Goal: Task Accomplishment & Management: Use online tool/utility

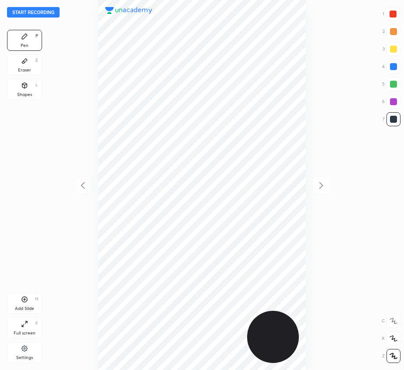
scroll to position [370, 264]
click at [35, 12] on button "Start recording" at bounding box center [33, 12] width 53 height 11
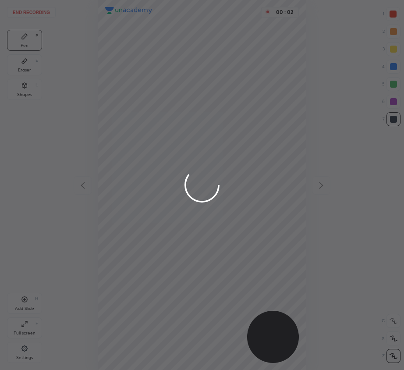
click at [390, 357] on div at bounding box center [202, 185] width 404 height 370
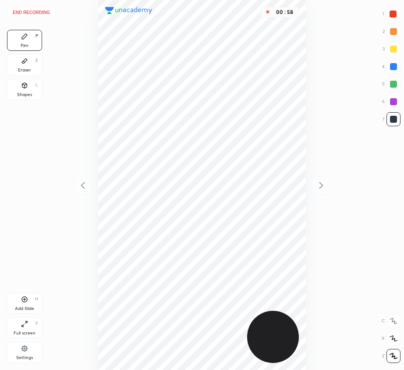
click at [393, 81] on div at bounding box center [393, 84] width 14 height 14
drag, startPoint x: 25, startPoint y: 66, endPoint x: 81, endPoint y: 123, distance: 79.6
click at [26, 66] on div "Eraser E" at bounding box center [24, 64] width 35 height 21
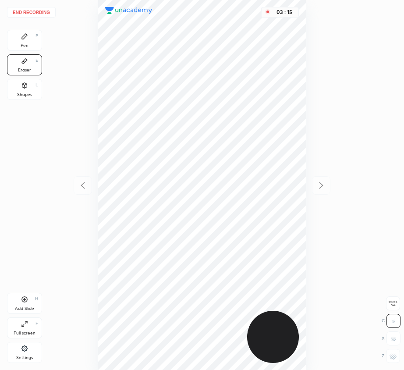
click at [393, 301] on span "Erase all" at bounding box center [392, 303] width 13 height 6
click at [35, 10] on button "End recording" at bounding box center [31, 12] width 49 height 11
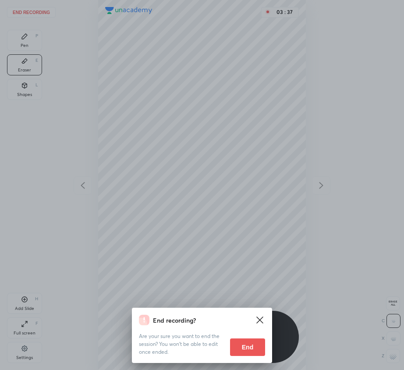
drag, startPoint x: 182, startPoint y: 192, endPoint x: 174, endPoint y: 207, distance: 17.0
click at [181, 193] on div "End recording? Are your sure you want to end the session? You won’t be able to …" at bounding box center [202, 185] width 404 height 370
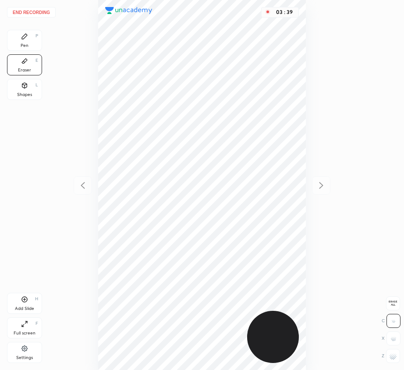
click at [42, 16] on button "End recording" at bounding box center [31, 12] width 49 height 11
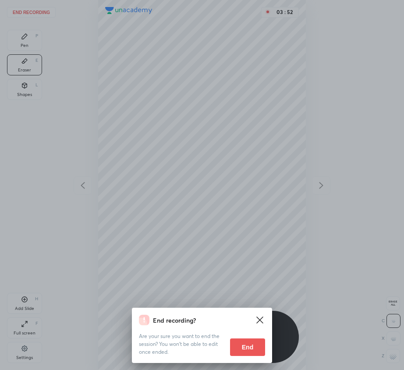
click at [248, 343] on button "End" at bounding box center [247, 347] width 35 height 18
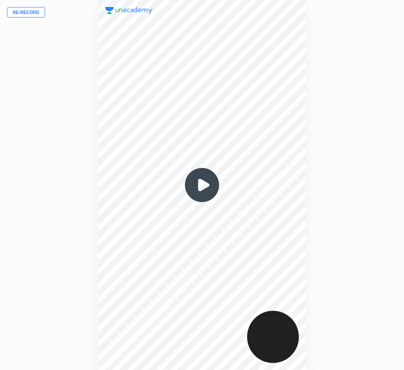
click at [200, 185] on img at bounding box center [202, 185] width 42 height 42
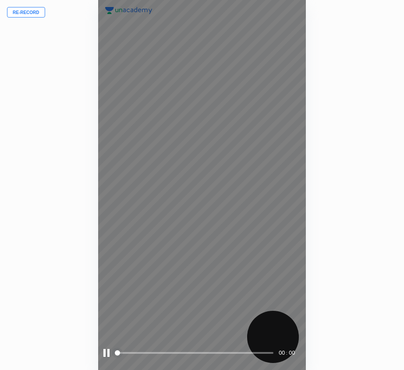
click at [201, 185] on div "00 : 00" at bounding box center [202, 185] width 208 height 370
click at [202, 185] on div "00 : 00" at bounding box center [202, 185] width 208 height 370
drag, startPoint x: 121, startPoint y: 354, endPoint x: 131, endPoint y: 354, distance: 10.6
click at [127, 354] on span at bounding box center [195, 352] width 157 height 13
drag, startPoint x: 131, startPoint y: 354, endPoint x: 160, endPoint y: 353, distance: 29.0
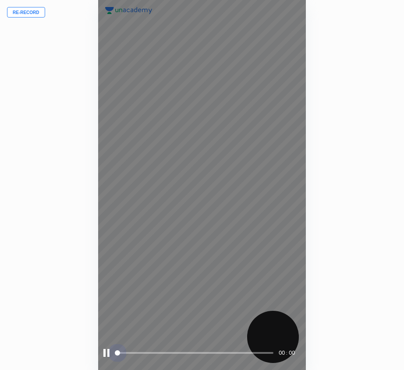
click at [160, 353] on span at bounding box center [195, 352] width 157 height 13
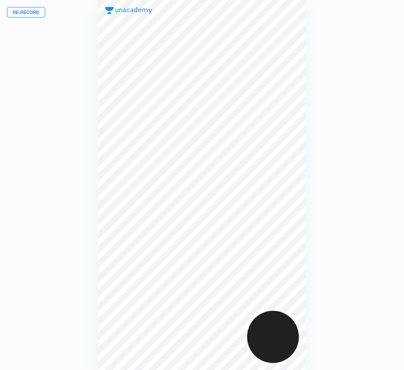
click at [75, 318] on div "00 : 00" at bounding box center [202, 185] width 264 height 370
click at [74, 318] on div "00 : 00" at bounding box center [202, 185] width 264 height 370
drag, startPoint x: 74, startPoint y: 318, endPoint x: 141, endPoint y: 336, distance: 69.1
click at [76, 319] on div "00 : 00" at bounding box center [202, 185] width 264 height 370
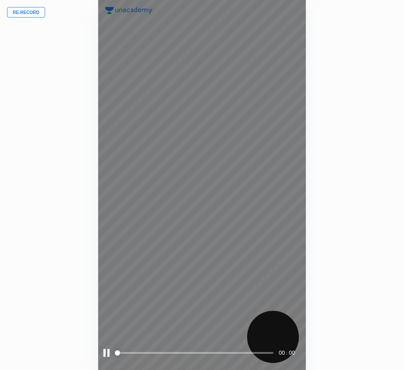
drag, startPoint x: 149, startPoint y: 336, endPoint x: 143, endPoint y: 343, distance: 9.0
click at [148, 336] on div "00 : 00" at bounding box center [202, 185] width 208 height 370
drag, startPoint x: 129, startPoint y: 350, endPoint x: 185, endPoint y: 351, distance: 56.5
click at [185, 351] on span at bounding box center [195, 352] width 157 height 13
drag, startPoint x: 143, startPoint y: 350, endPoint x: 179, endPoint y: 350, distance: 36.4
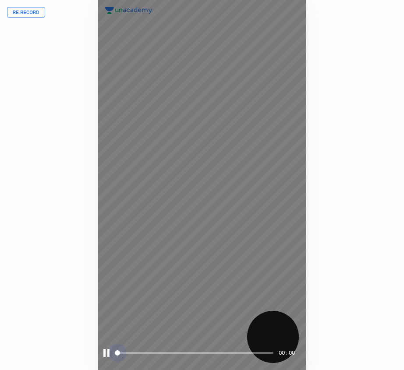
click at [179, 350] on span at bounding box center [195, 352] width 157 height 13
drag, startPoint x: 131, startPoint y: 349, endPoint x: 141, endPoint y: 350, distance: 9.7
click at [183, 350] on span at bounding box center [195, 352] width 157 height 13
drag, startPoint x: 137, startPoint y: 347, endPoint x: 142, endPoint y: 348, distance: 5.4
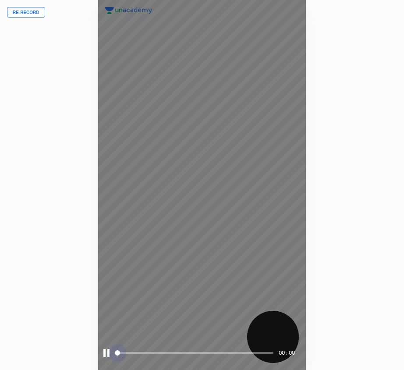
click at [186, 348] on span at bounding box center [195, 352] width 157 height 13
drag, startPoint x: 141, startPoint y: 348, endPoint x: 130, endPoint y: 348, distance: 11.0
click at [179, 351] on span at bounding box center [195, 352] width 157 height 13
drag, startPoint x: 130, startPoint y: 348, endPoint x: 174, endPoint y: 350, distance: 44.3
click at [186, 351] on span at bounding box center [195, 352] width 157 height 13
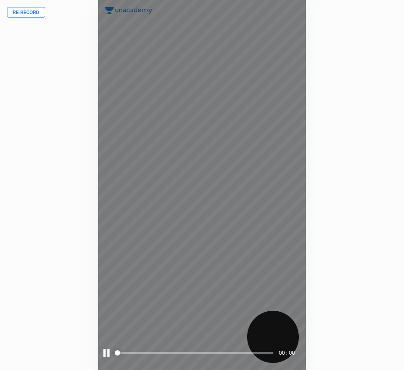
click at [105, 351] on div at bounding box center [106, 353] width 6 height 8
click at [105, 354] on div at bounding box center [107, 353] width 8 height 8
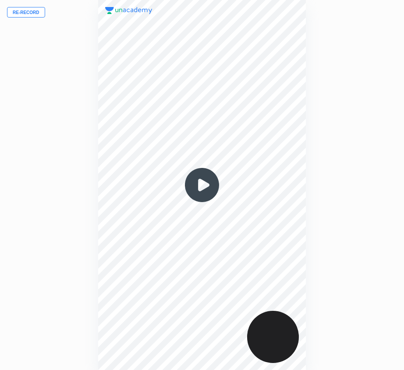
click at [106, 353] on div at bounding box center [202, 185] width 208 height 370
drag, startPoint x: 106, startPoint y: 353, endPoint x: 86, endPoint y: 340, distance: 23.6
click at [106, 354] on div at bounding box center [202, 185] width 208 height 370
click at [37, 235] on div "Re-record 00 : 00" at bounding box center [202, 185] width 404 height 370
click at [201, 184] on img at bounding box center [202, 185] width 42 height 42
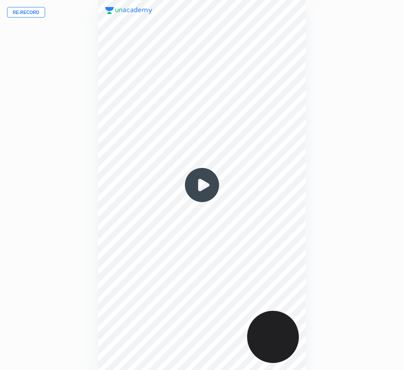
click at [202, 184] on img at bounding box center [202, 185] width 42 height 42
click at [203, 184] on img at bounding box center [202, 185] width 42 height 42
click at [202, 184] on img at bounding box center [202, 185] width 42 height 42
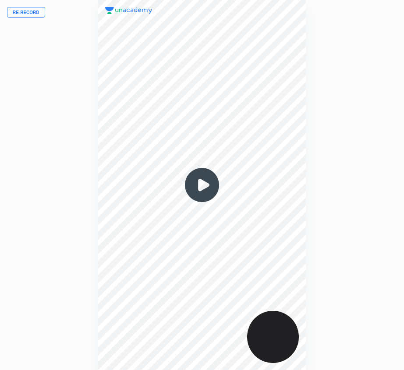
click at [202, 184] on img at bounding box center [202, 185] width 42 height 42
click at [202, 185] on img at bounding box center [202, 185] width 42 height 42
click at [26, 12] on button "Re-record" at bounding box center [26, 12] width 38 height 11
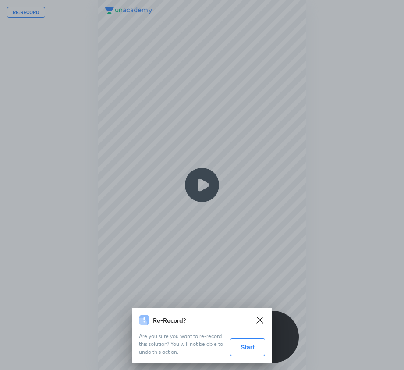
click at [249, 346] on button "Start" at bounding box center [247, 347] width 35 height 18
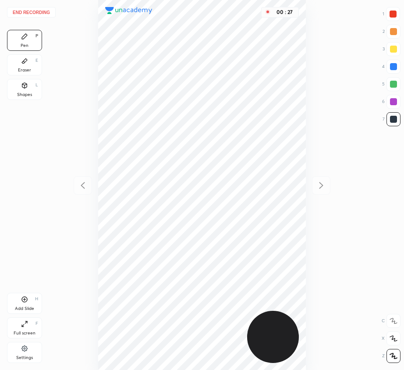
click at [36, 71] on div "Eraser E" at bounding box center [24, 64] width 35 height 21
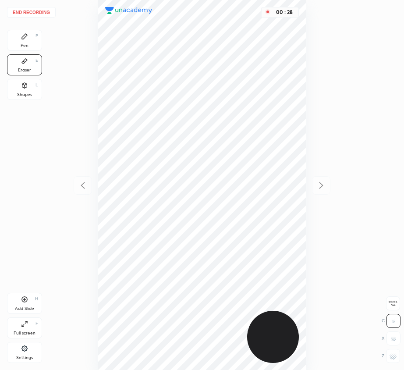
drag, startPoint x: 28, startPoint y: 32, endPoint x: 33, endPoint y: 42, distance: 12.0
click at [28, 32] on div "Pen P" at bounding box center [24, 40] width 35 height 21
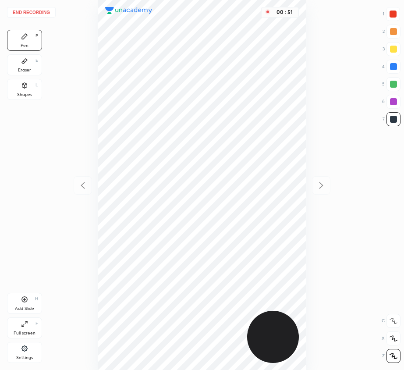
click at [39, 11] on button "End recording" at bounding box center [31, 12] width 49 height 11
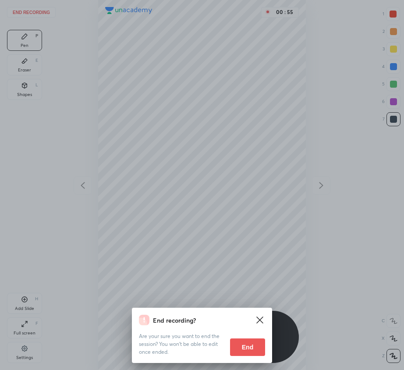
click at [251, 344] on button "End" at bounding box center [247, 347] width 35 height 18
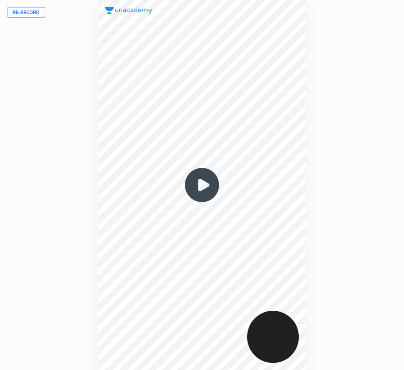
click at [199, 188] on img at bounding box center [202, 185] width 42 height 42
drag, startPoint x: 142, startPoint y: 224, endPoint x: 164, endPoint y: 241, distance: 28.1
click at [256, 225] on div at bounding box center [202, 185] width 208 height 370
drag, startPoint x: 177, startPoint y: 242, endPoint x: 199, endPoint y: 198, distance: 49.4
click at [201, 232] on div at bounding box center [202, 185] width 208 height 370
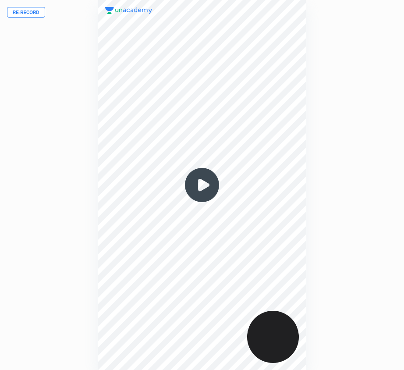
click at [199, 189] on img at bounding box center [202, 185] width 42 height 42
click at [201, 187] on img at bounding box center [202, 185] width 42 height 42
click at [201, 188] on img at bounding box center [202, 185] width 42 height 42
click at [203, 188] on img at bounding box center [202, 185] width 42 height 42
click at [202, 188] on img at bounding box center [202, 185] width 42 height 42
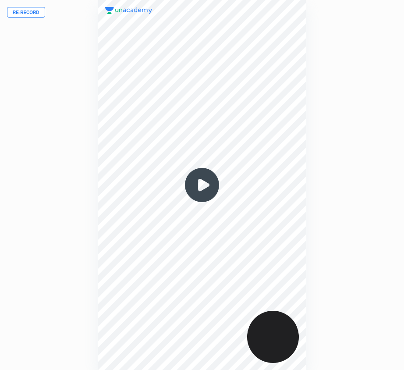
click at [201, 183] on img at bounding box center [202, 185] width 42 height 42
click at [202, 184] on img at bounding box center [202, 185] width 42 height 42
click at [27, 9] on button "Re-record" at bounding box center [26, 12] width 38 height 11
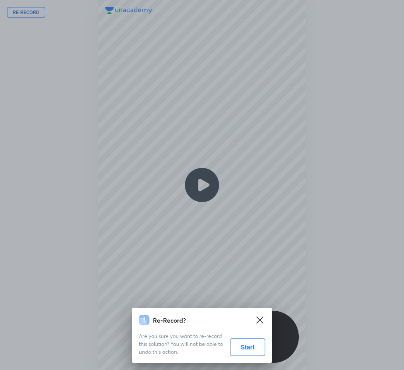
click at [244, 348] on button "Start" at bounding box center [247, 347] width 35 height 18
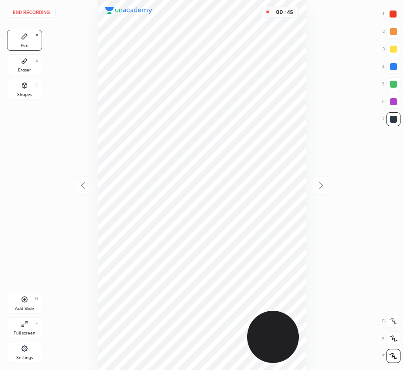
click at [27, 302] on icon at bounding box center [24, 299] width 7 height 7
click at [396, 14] on div at bounding box center [392, 14] width 7 height 7
click at [393, 84] on div at bounding box center [393, 84] width 7 height 7
click at [24, 96] on div "Shapes" at bounding box center [24, 94] width 15 height 4
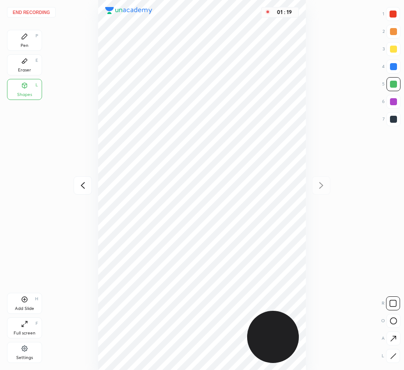
click at [390, 15] on div at bounding box center [392, 14] width 7 height 7
click at [33, 41] on div "Pen P" at bounding box center [24, 40] width 35 height 21
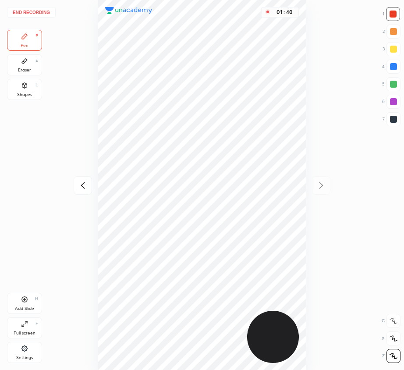
click at [21, 301] on div "Add Slide H" at bounding box center [24, 303] width 35 height 21
click at [402, 66] on div "End recording 1 2 3 4 5 6 7 R O A L C X Z Erase all C X Z Pen P Eraser E Shapes…" at bounding box center [202, 185] width 404 height 370
click at [393, 66] on div at bounding box center [393, 66] width 7 height 7
click at [29, 298] on div "Add Slide H" at bounding box center [24, 303] width 35 height 21
click at [81, 185] on icon at bounding box center [83, 185] width 4 height 7
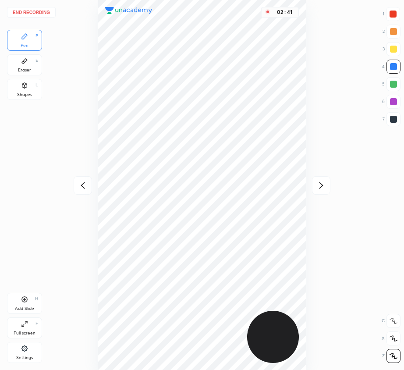
click at [320, 185] on icon at bounding box center [321, 185] width 11 height 11
click at [82, 184] on icon at bounding box center [83, 185] width 11 height 11
click at [323, 184] on icon at bounding box center [321, 185] width 11 height 11
click at [84, 184] on icon at bounding box center [83, 185] width 11 height 11
click at [324, 184] on icon at bounding box center [321, 185] width 11 height 11
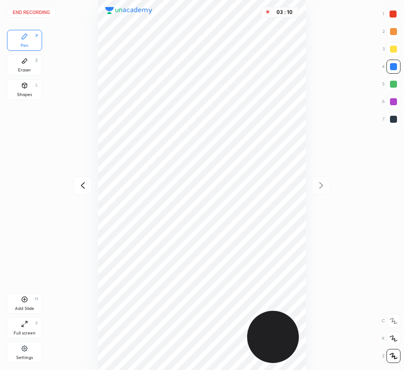
click at [37, 10] on button "End recording" at bounding box center [31, 12] width 49 height 11
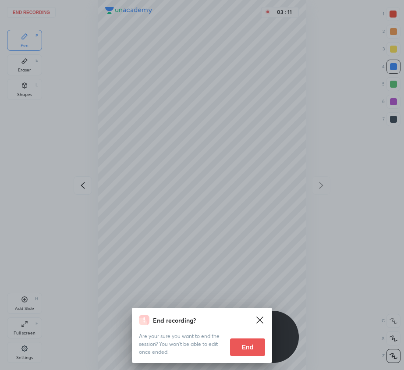
click at [252, 345] on button "End" at bounding box center [247, 347] width 35 height 18
